Goal: Transaction & Acquisition: Purchase product/service

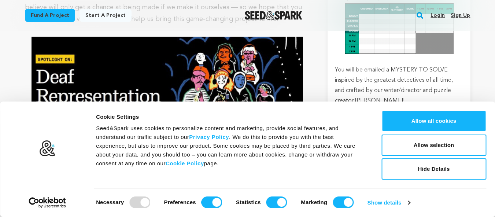
scroll to position [1210, 0]
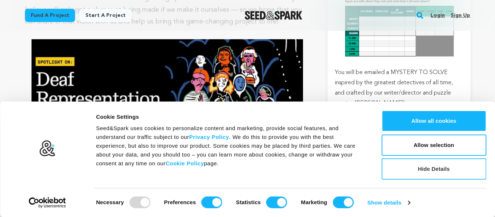
click at [438, 169] on button "Hide Details" at bounding box center [434, 168] width 105 height 21
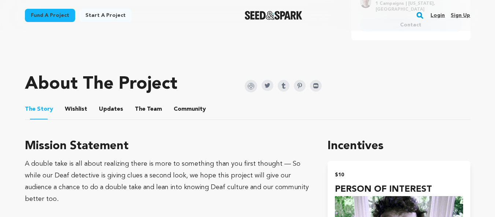
scroll to position [330, 0]
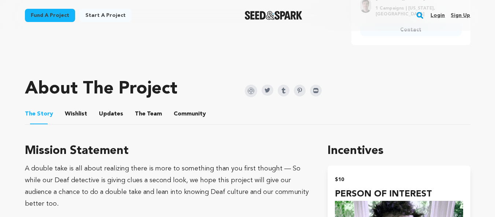
click at [77, 113] on button "Wishlist" at bounding box center [76, 116] width 18 height 18
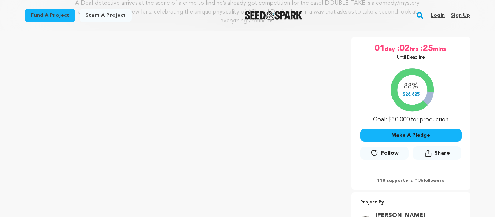
scroll to position [110, 0]
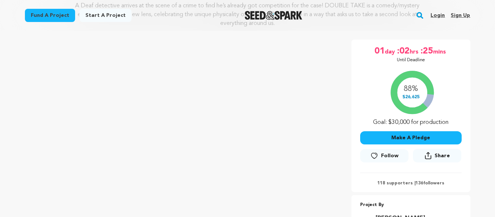
click at [413, 137] on button "Make A Pledge" at bounding box center [411, 137] width 102 height 13
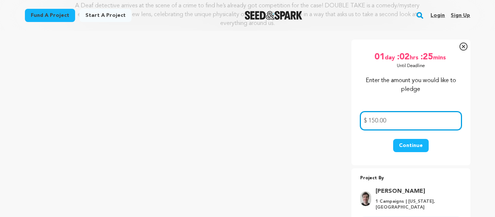
type input "150.00"
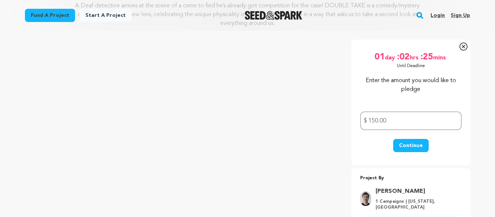
click at [410, 143] on button "Continue" at bounding box center [411, 145] width 36 height 13
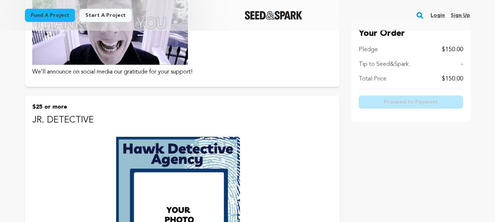
scroll to position [73, 0]
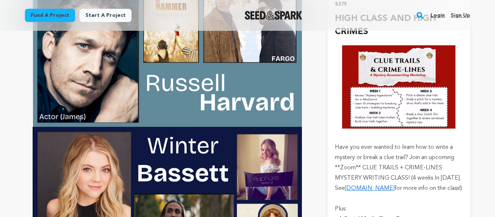
scroll to position [1909, 0]
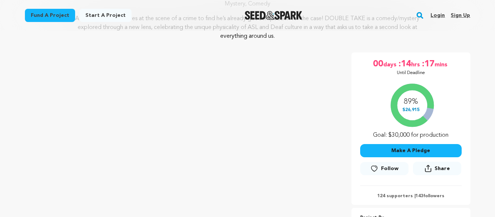
scroll to position [110, 0]
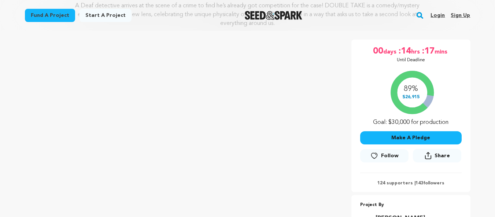
click at [413, 135] on button "Make A Pledge" at bounding box center [411, 137] width 102 height 13
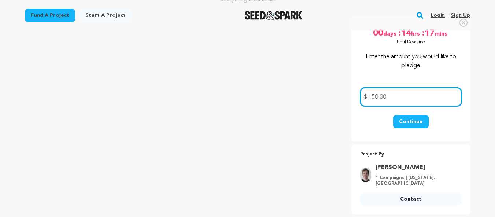
scroll to position [147, 0]
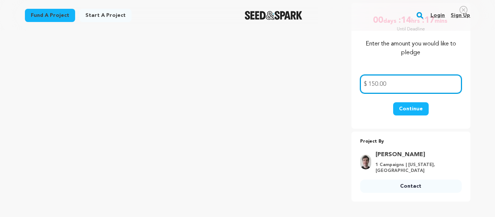
type input "150.00"
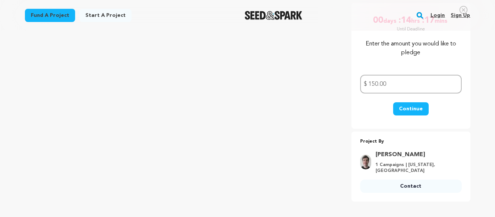
click at [411, 108] on button "Continue" at bounding box center [411, 108] width 36 height 13
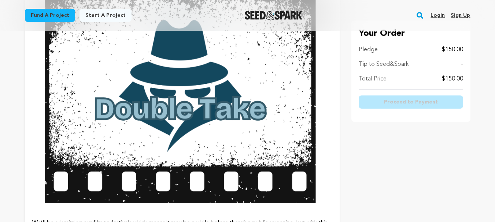
scroll to position [1393, 0]
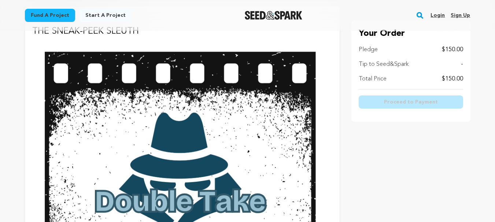
click at [462, 14] on link "Sign up" at bounding box center [460, 16] width 19 height 12
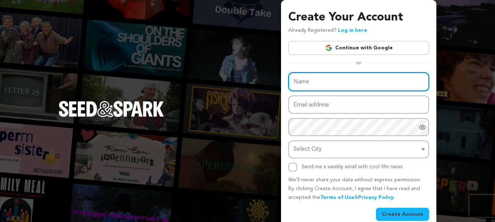
click at [372, 84] on input "Name" at bounding box center [358, 82] width 141 height 19
type input "j"
type input "Jane Walsh-Gawlik"
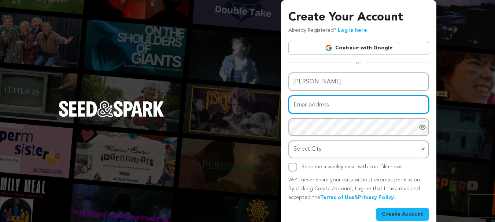
click at [383, 111] on input "Email address" at bounding box center [358, 105] width 141 height 19
type input "jwgawlik@att.net"
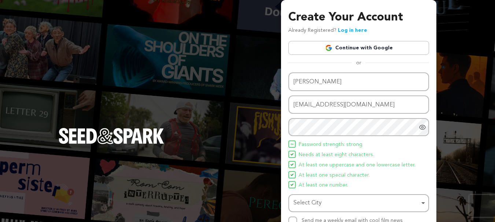
click at [422, 127] on icon "Show password as plain text. Warning: this will display your password on the sc…" at bounding box center [422, 127] width 7 height 7
click at [422, 127] on icon "Hide Password" at bounding box center [423, 127] width 6 height 5
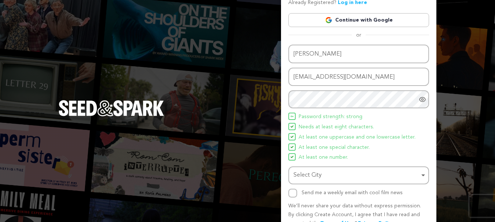
scroll to position [65, 0]
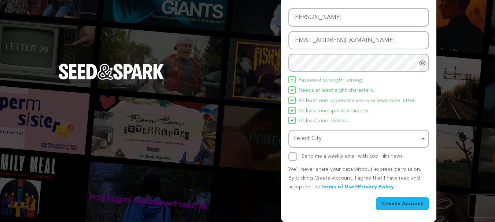
click at [422, 137] on div "Select City Remove item" at bounding box center [358, 139] width 133 height 14
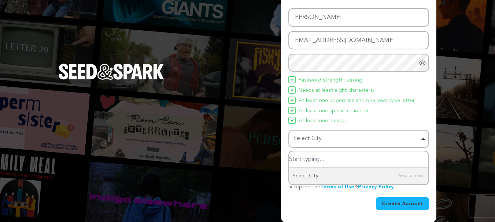
click at [398, 138] on div "Select City Remove item" at bounding box center [357, 139] width 126 height 11
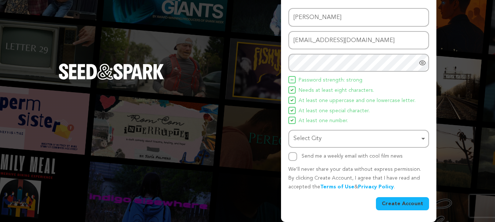
click at [424, 139] on div "Select City Remove item" at bounding box center [358, 139] width 133 height 14
click at [318, 136] on div "Select City Remove item" at bounding box center [357, 139] width 126 height 11
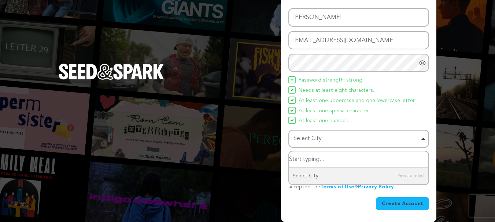
click at [328, 158] on input "Select City" at bounding box center [358, 160] width 139 height 16
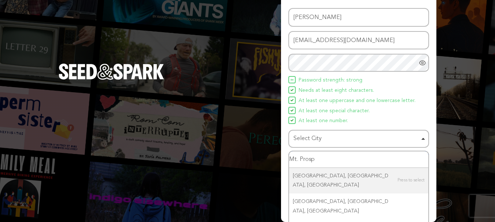
type input "Mt. Prospe"
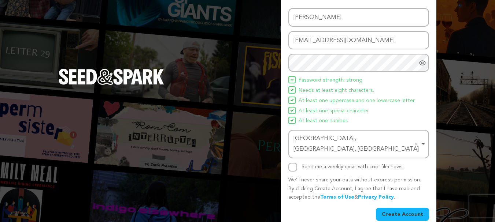
click at [407, 208] on button "Create Account" at bounding box center [402, 214] width 53 height 13
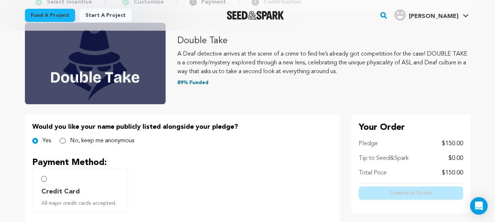
scroll to position [73, 0]
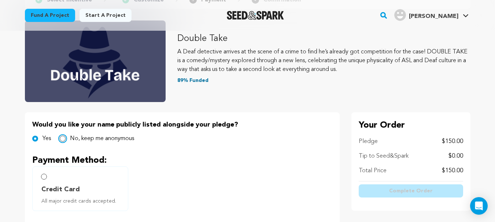
click at [64, 140] on input "No, keep me anonymous" at bounding box center [63, 139] width 6 height 6
radio input "true"
click at [44, 176] on input "Credit Card All major credit cards accepted." at bounding box center [44, 177] width 6 height 6
radio input "false"
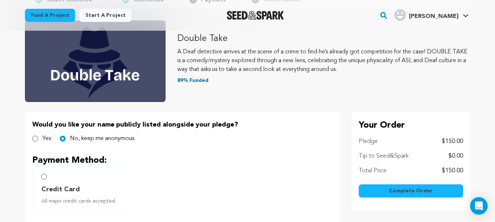
click at [415, 190] on span "Complete Order" at bounding box center [411, 191] width 44 height 7
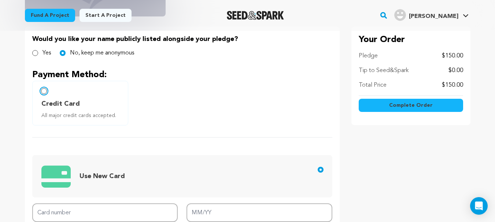
click at [45, 91] on input "Credit Card All major credit cards accepted." at bounding box center [44, 91] width 6 height 6
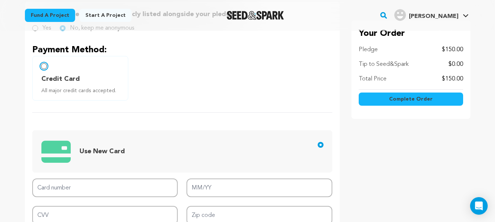
scroll to position [232, 0]
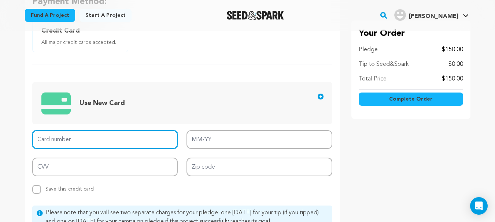
click at [124, 142] on input "Card number" at bounding box center [105, 139] width 146 height 19
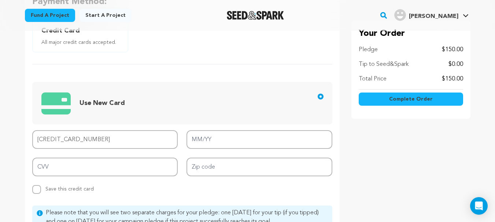
type input "[CREDIT_CARD_NUMBER]"
type input "07/26"
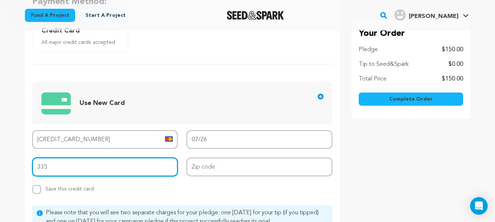
click at [54, 166] on input "335" at bounding box center [105, 167] width 146 height 19
type input "339"
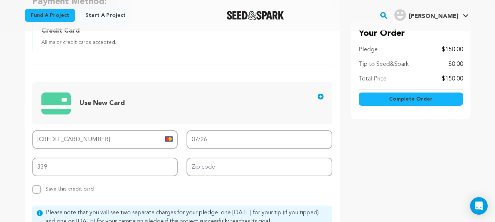
click at [246, 113] on span "Use New Card" at bounding box center [183, 103] width 285 height 30
click at [318, 100] on input "Use New Card" at bounding box center [321, 97] width 6 height 6
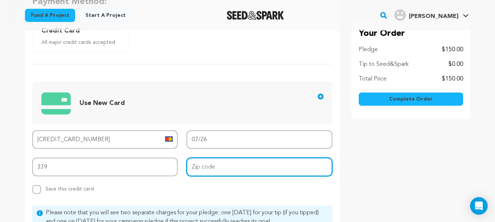
click at [242, 169] on input "Zip code" at bounding box center [260, 167] width 146 height 19
type input "60056"
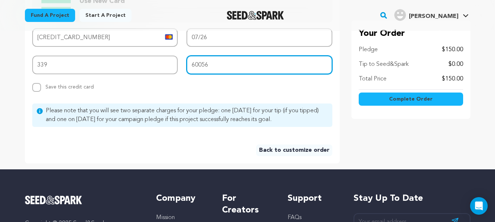
scroll to position [342, 0]
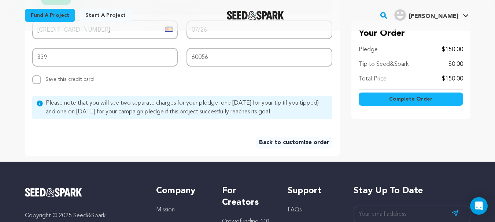
click at [413, 99] on span "Complete Order" at bounding box center [411, 99] width 44 height 7
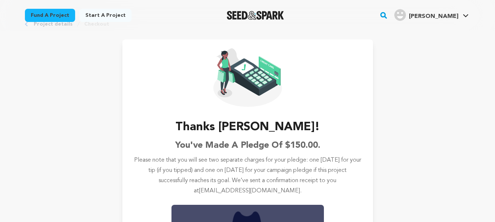
scroll to position [37, 0]
